Goal: Ask a question

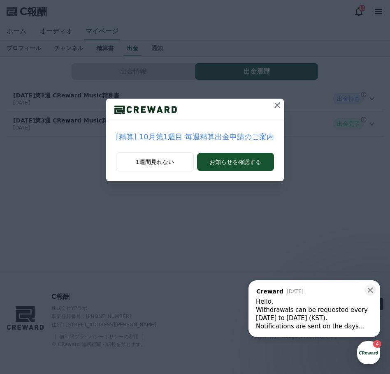
click at [271, 105] on button at bounding box center [277, 105] width 13 height 13
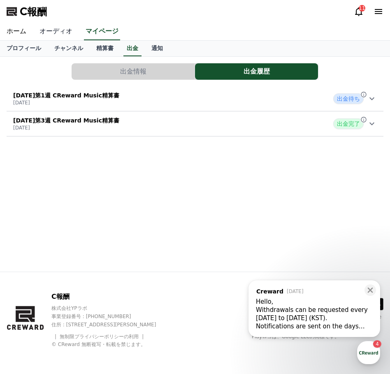
click at [47, 31] on font "オーディオ" at bounding box center [55, 31] width 33 height 8
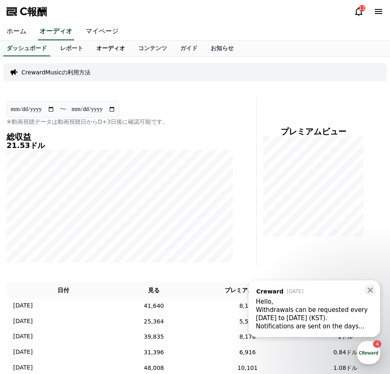
click at [96, 47] on font "オーディオ" at bounding box center [110, 48] width 29 height 7
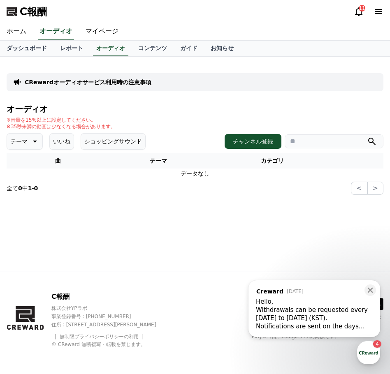
click at [305, 310] on div "Withdrawals can be requested every [DATE] to [DATE] (KST)." at bounding box center [314, 314] width 117 height 16
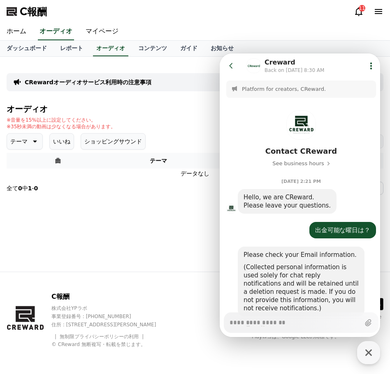
scroll to position [237, 0]
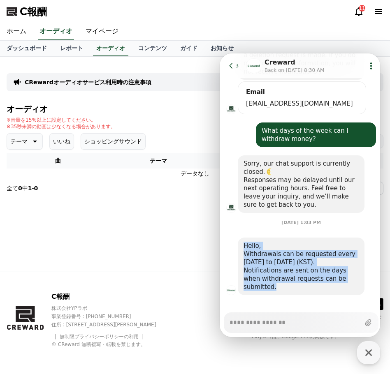
drag, startPoint x: 357, startPoint y: 280, endPoint x: 244, endPoint y: 248, distance: 117.9
click at [244, 248] on div "Hello, Withdrawals can be requested every [DATE] to [DATE] (KST). Notifications…" at bounding box center [301, 267] width 127 height 58
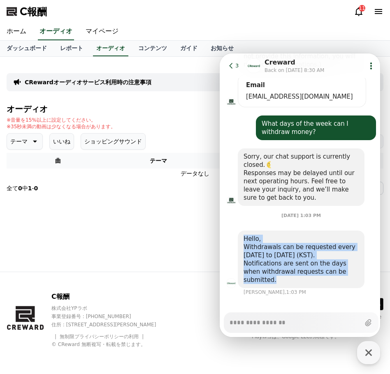
scroll to position [244, 0]
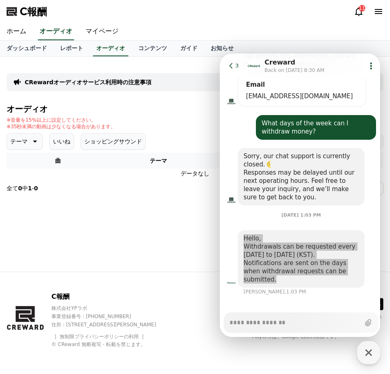
click at [193, 130] on div "※音量を15%以上に設定してください。 ※35秒未満の動画は少なくなる場合があります。" at bounding box center [195, 123] width 377 height 13
click at [180, 106] on h4 "オーディオ" at bounding box center [195, 109] width 377 height 9
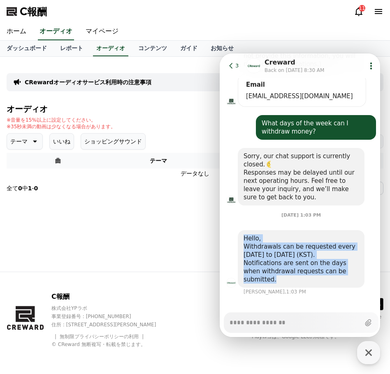
click at [230, 66] on icon at bounding box center [231, 66] width 8 height 8
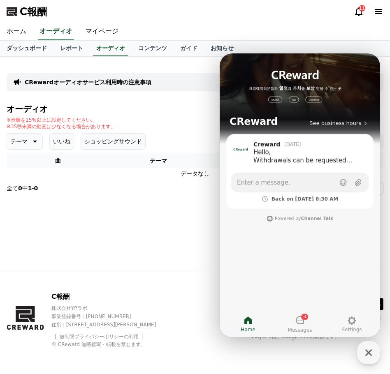
click at [181, 129] on div "※音量を15%以上に設定してください。 ※35秒未満の動画は少なくなる場合があります。" at bounding box center [195, 123] width 377 height 13
click at [297, 319] on icon at bounding box center [300, 321] width 10 height 10
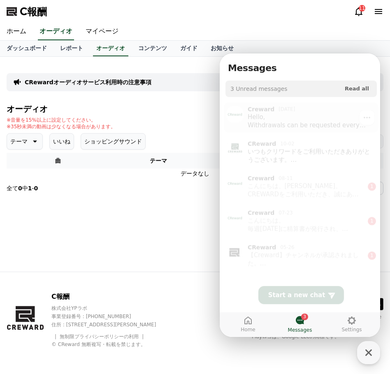
click at [301, 111] on div "Hello, Withdrawals can be requested every [DATE] to [DATE] (KST). Notifications…" at bounding box center [310, 119] width 125 height 16
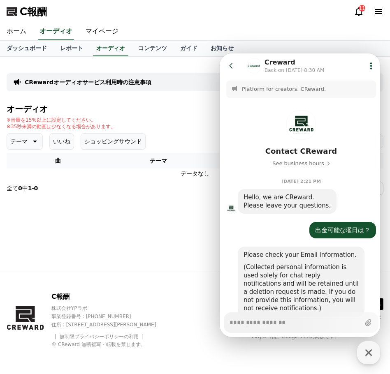
scroll to position [237, 0]
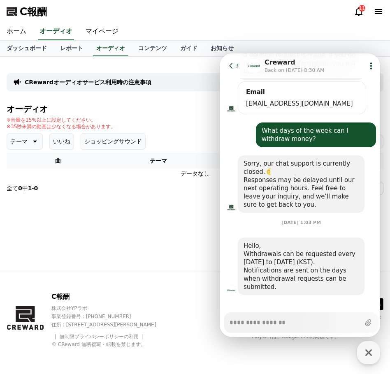
click at [232, 64] on icon at bounding box center [230, 65] width 3 height 5
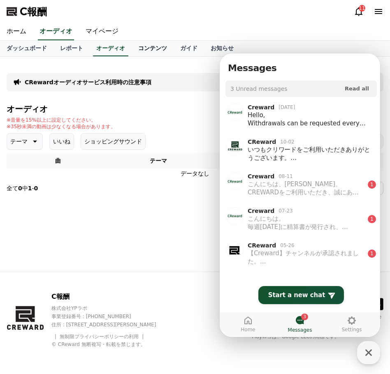
click at [138, 46] on font "コンテンツ" at bounding box center [152, 48] width 29 height 7
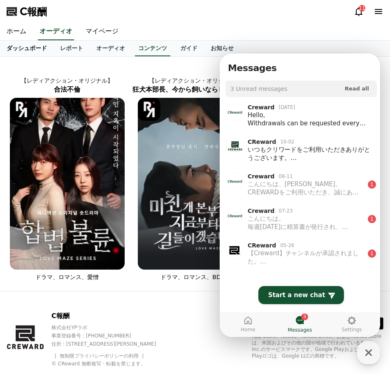
click at [35, 45] on font "ダッシュボード" at bounding box center [27, 48] width 40 height 7
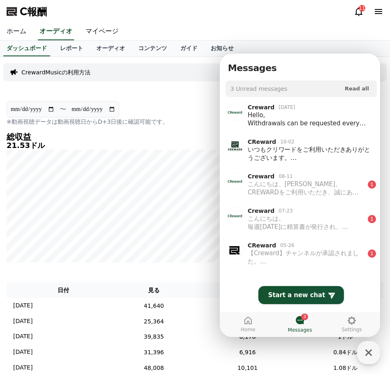
click at [13, 34] on font "ホーム" at bounding box center [17, 31] width 20 height 8
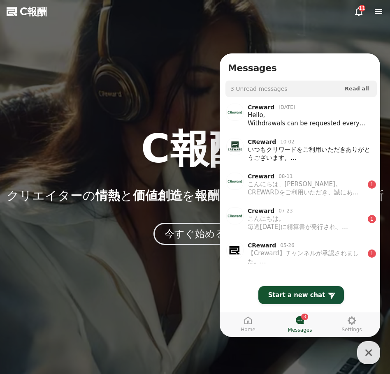
click at [159, 95] on div at bounding box center [195, 187] width 390 height 374
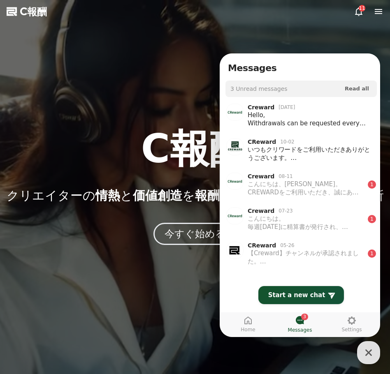
click at [154, 274] on div at bounding box center [195, 187] width 390 height 374
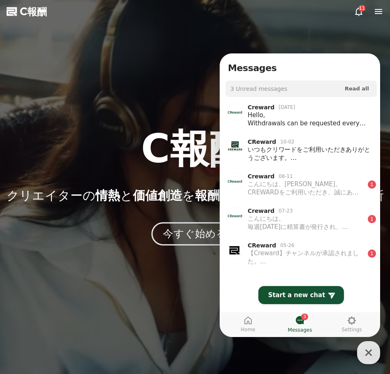
click at [181, 242] on button "今すぐ始める" at bounding box center [194, 234] width 87 height 23
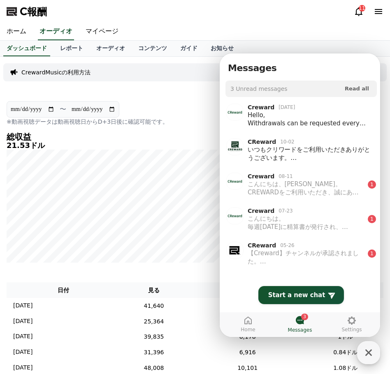
click at [367, 352] on icon "button" at bounding box center [368, 353] width 7 height 7
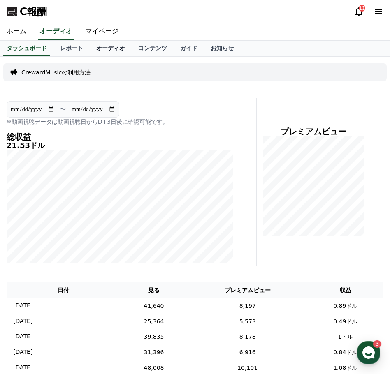
click at [96, 51] on font "オーディオ" at bounding box center [110, 48] width 29 height 7
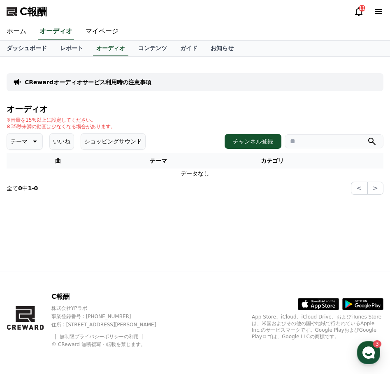
click at [102, 81] on font "CRewardオーディオサービス利用時の注意事項" at bounding box center [88, 82] width 127 height 7
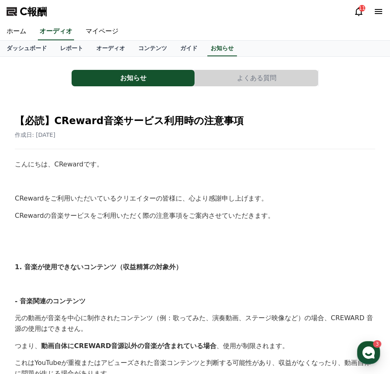
click at [250, 78] on font "よくある質問" at bounding box center [256, 78] width 39 height 8
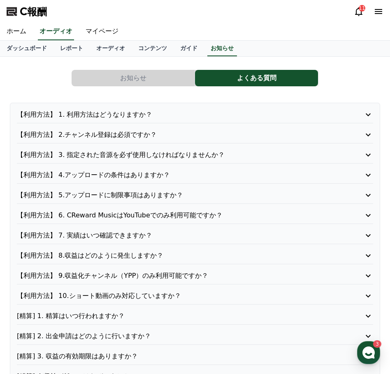
click at [161, 79] on button "お知らせ" at bounding box center [133, 78] width 123 height 16
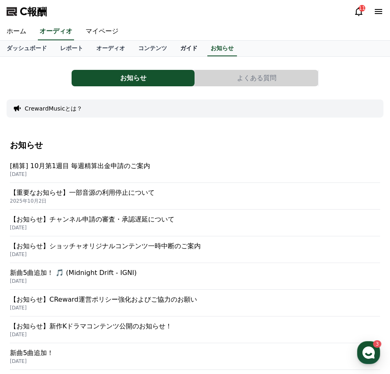
click at [180, 48] on font "ガイド" at bounding box center [188, 48] width 17 height 7
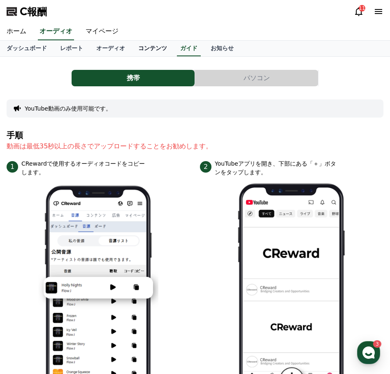
click at [138, 48] on font "コンテンツ" at bounding box center [152, 48] width 29 height 7
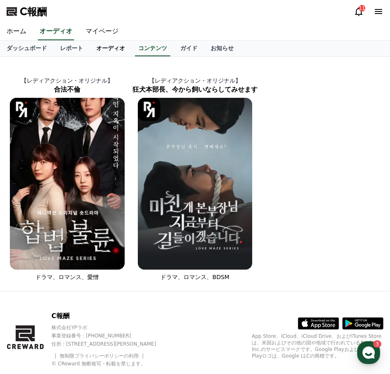
click at [100, 53] on link "オーディオ" at bounding box center [111, 49] width 42 height 16
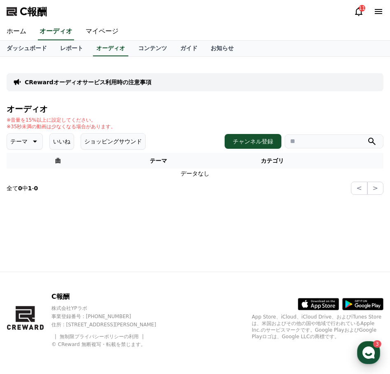
click at [376, 352] on div "button" at bounding box center [368, 353] width 23 height 23
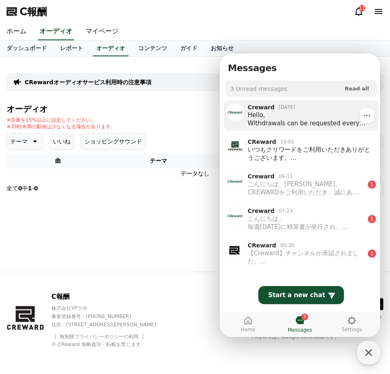
click at [364, 116] on icon at bounding box center [367, 116] width 7 height 2
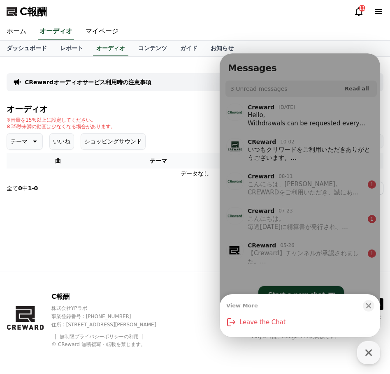
click at [330, 117] on div "View More Close bottom sheet modal Leave the Chat" at bounding box center [300, 195] width 160 height 284
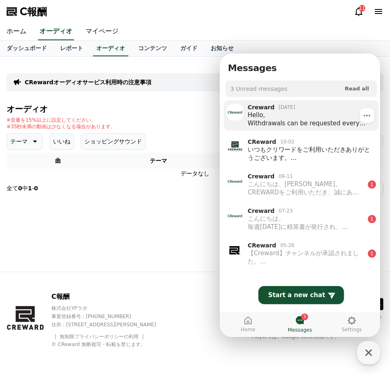
click at [311, 116] on div "Hello, Withdrawals can be requested every [DATE] to [DATE] (KST). Notifications…" at bounding box center [310, 119] width 125 height 16
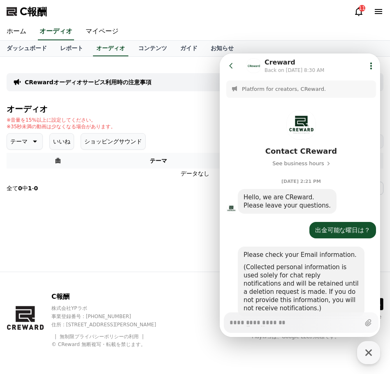
scroll to position [237, 0]
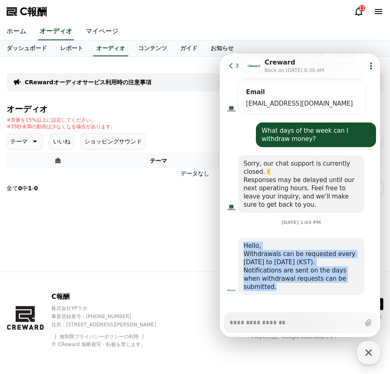
drag, startPoint x: 356, startPoint y: 277, endPoint x: 241, endPoint y: 250, distance: 118.1
click at [241, 250] on div "Hello, Withdrawals can be requested every [DATE] to [DATE] (KST). Notifications…" at bounding box center [301, 267] width 127 height 58
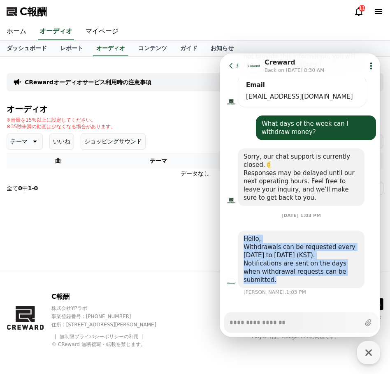
scroll to position [244, 0]
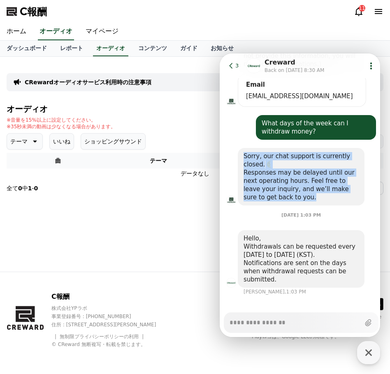
drag, startPoint x: 286, startPoint y: 198, endPoint x: 241, endPoint y: 159, distance: 59.8
click at [241, 159] on div "Sorry, our chat support is currently closed. Responses may be delayed until our…" at bounding box center [301, 177] width 127 height 58
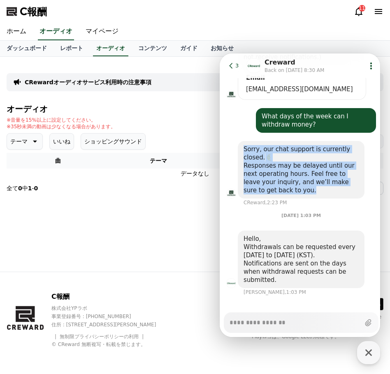
scroll to position [252, 0]
click at [288, 158] on div "Sorry, our chat support is currently closed." at bounding box center [301, 153] width 115 height 16
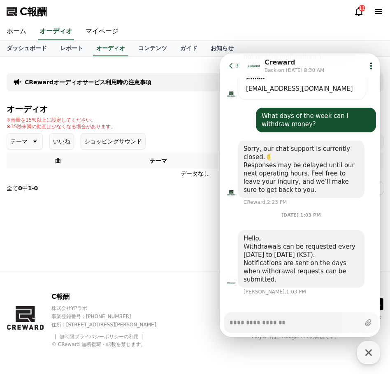
scroll to position [244, 0]
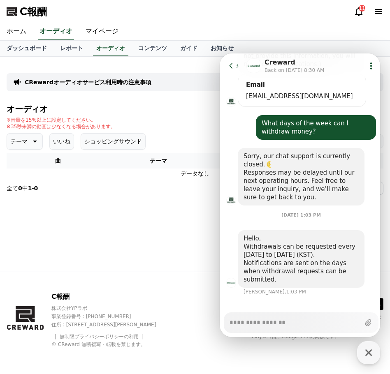
click at [266, 325] on textarea "Messenger Input Textarea" at bounding box center [295, 320] width 130 height 14
paste textarea "**********"
type textarea "*"
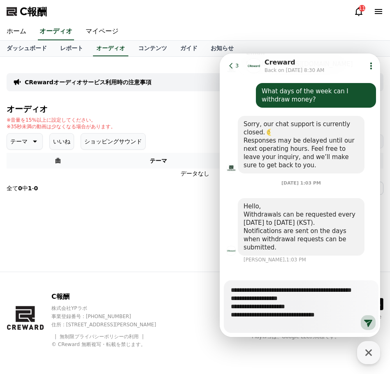
scroll to position [276, 0]
type textarea "**********"
click at [368, 324] on icon at bounding box center [368, 323] width 10 height 10
type textarea "*"
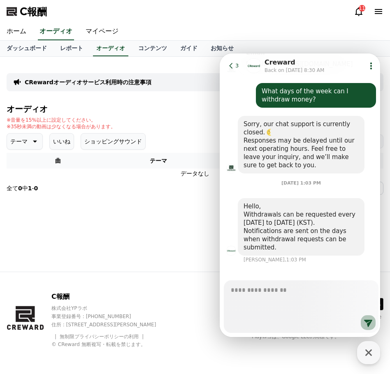
scroll to position [318, 0]
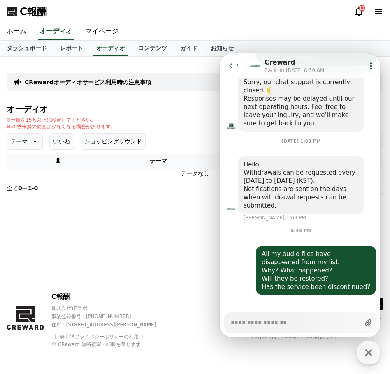
type textarea "*"
click at [152, 134] on div "テーマ いいね ショッピングサウンド チャンネル登録" at bounding box center [195, 141] width 377 height 16
click at [229, 69] on icon at bounding box center [231, 66] width 8 height 8
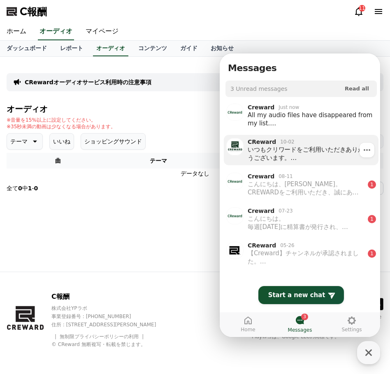
click at [304, 155] on div "いつもクリワードをご利用いただきありがとうございます。 連休のため、 カスタマーサポートは下記の期間休業 いたします。 休業期間：[DATE]～[DATE] …" at bounding box center [310, 154] width 125 height 16
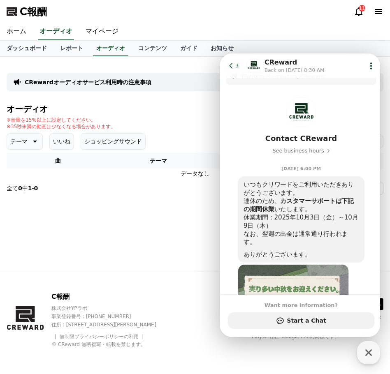
scroll to position [0, 0]
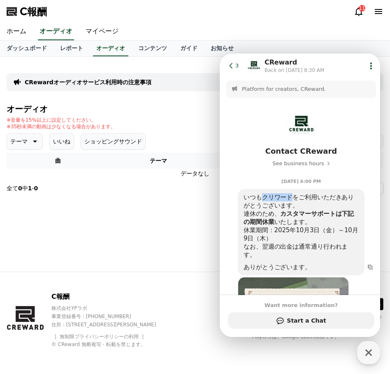
drag, startPoint x: 263, startPoint y: 195, endPoint x: 290, endPoint y: 195, distance: 27.6
click at [290, 195] on div "いつもクリワードをご利用いただきありがとうございます。" at bounding box center [301, 201] width 115 height 16
